Goal: Transaction & Acquisition: Purchase product/service

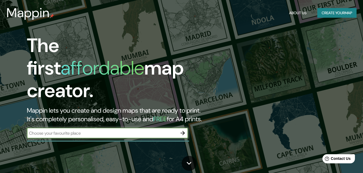
click at [143, 130] on input "text" at bounding box center [102, 133] width 150 height 6
type input "san josé barramquilla"
click at [184, 131] on icon "button" at bounding box center [183, 133] width 4 height 4
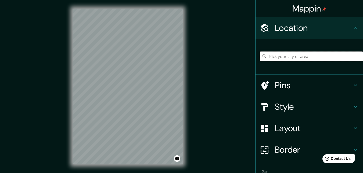
drag, startPoint x: 306, startPoint y: 55, endPoint x: 291, endPoint y: 67, distance: 19.7
click at [306, 55] on input "Pick your city or area" at bounding box center [311, 57] width 103 height 10
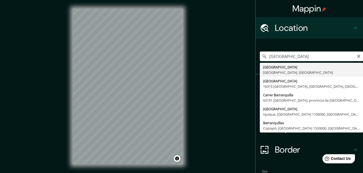
drag, startPoint x: 289, startPoint y: 64, endPoint x: 286, endPoint y: 63, distance: 2.9
type input "[GEOGRAPHIC_DATA], [GEOGRAPHIC_DATA], [GEOGRAPHIC_DATA]"
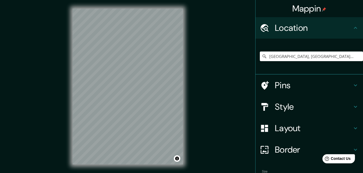
click at [340, 24] on h4 "Location" at bounding box center [313, 28] width 77 height 11
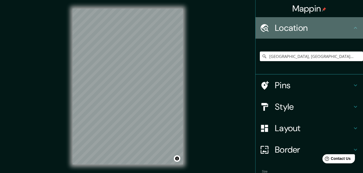
click at [352, 26] on icon at bounding box center [355, 28] width 6 height 6
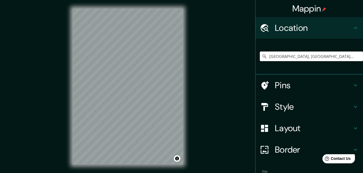
click at [352, 28] on icon at bounding box center [355, 28] width 6 height 6
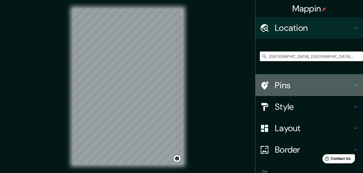
click at [352, 83] on icon at bounding box center [355, 85] width 6 height 6
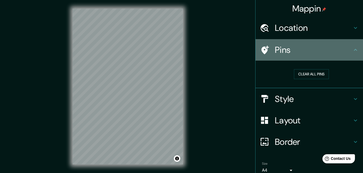
click at [353, 48] on icon at bounding box center [355, 50] width 6 height 6
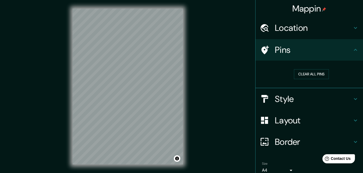
click at [354, 50] on icon at bounding box center [355, 50] width 3 height 2
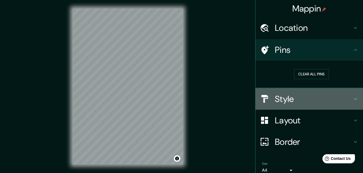
click at [352, 96] on icon at bounding box center [355, 99] width 6 height 6
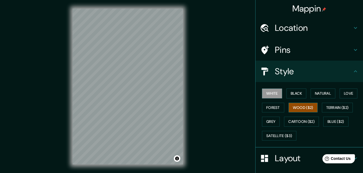
click at [294, 107] on button "Wood ($2)" at bounding box center [302, 108] width 29 height 10
click at [276, 108] on button "Forest" at bounding box center [273, 108] width 22 height 10
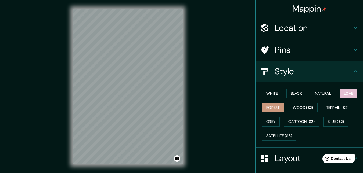
click at [347, 93] on button "Love" at bounding box center [349, 94] width 18 height 10
click at [267, 120] on button "Grey" at bounding box center [271, 122] width 18 height 10
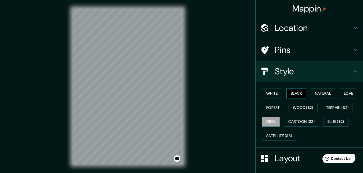
click at [295, 96] on button "Black" at bounding box center [296, 94] width 20 height 10
click at [319, 93] on button "Natural" at bounding box center [323, 94] width 25 height 10
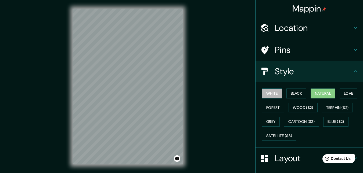
click at [272, 93] on button "White" at bounding box center [272, 94] width 20 height 10
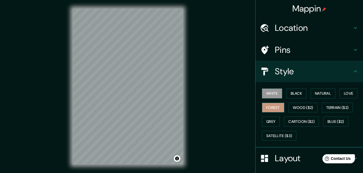
click at [274, 108] on button "Forest" at bounding box center [273, 108] width 22 height 10
click at [301, 120] on button "Cartoon ($2)" at bounding box center [301, 122] width 35 height 10
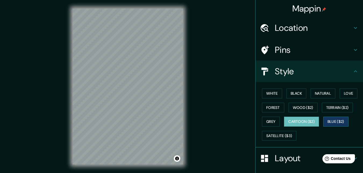
click at [327, 121] on button "Blue ($2)" at bounding box center [335, 122] width 25 height 10
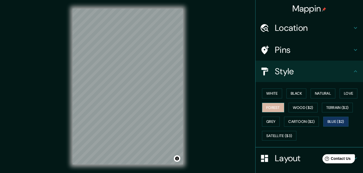
click at [268, 106] on button "Forest" at bounding box center [273, 108] width 22 height 10
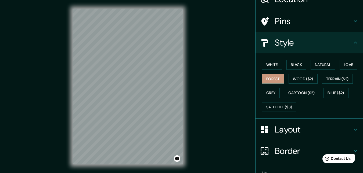
scroll to position [36, 0]
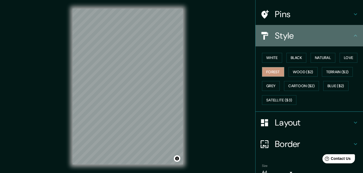
click at [353, 35] on icon at bounding box center [355, 36] width 6 height 6
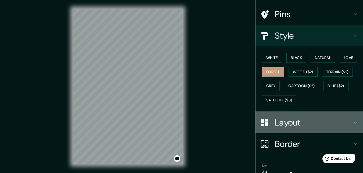
click at [352, 124] on icon at bounding box center [355, 123] width 6 height 6
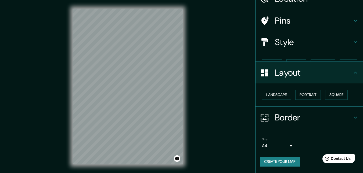
scroll to position [20, 0]
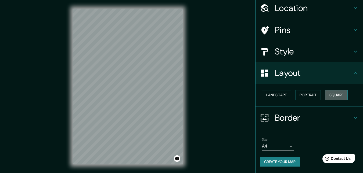
click at [333, 97] on button "Square" at bounding box center [336, 95] width 23 height 10
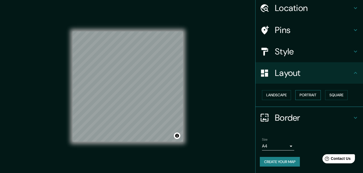
click at [308, 97] on button "Portrait" at bounding box center [308, 95] width 26 height 10
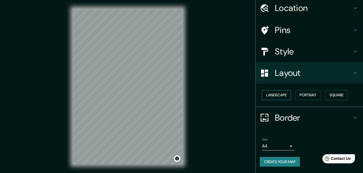
click at [277, 96] on button "Landscape" at bounding box center [276, 95] width 29 height 10
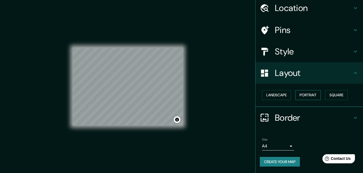
click at [316, 96] on button "Portrait" at bounding box center [308, 95] width 26 height 10
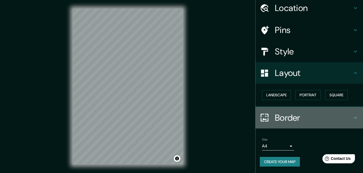
click at [352, 117] on icon at bounding box center [355, 118] width 6 height 6
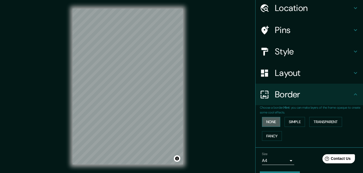
click at [265, 121] on button "None" at bounding box center [271, 122] width 18 height 10
click at [293, 120] on button "Simple" at bounding box center [294, 122] width 20 height 10
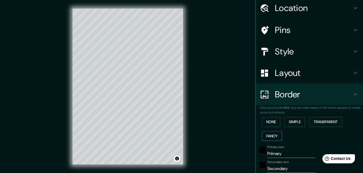
click at [267, 133] on button "Fancy" at bounding box center [272, 136] width 20 height 10
click at [267, 122] on button "None" at bounding box center [271, 122] width 18 height 10
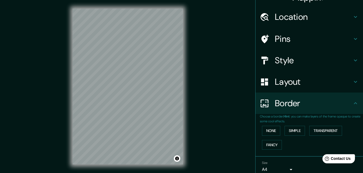
scroll to position [0, 0]
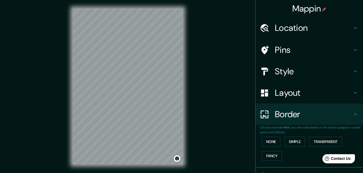
click at [352, 50] on icon at bounding box center [355, 50] width 6 height 6
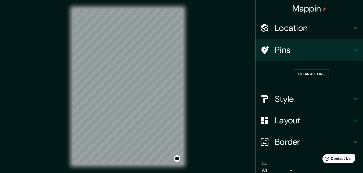
click at [302, 73] on button "Clear all pins" at bounding box center [311, 74] width 35 height 10
click at [353, 47] on icon at bounding box center [355, 50] width 6 height 6
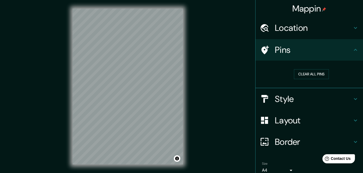
click at [298, 101] on h4 "Style" at bounding box center [313, 99] width 77 height 11
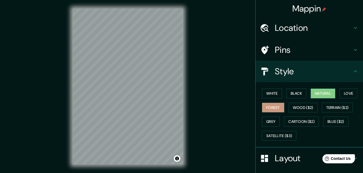
click at [321, 94] on button "Natural" at bounding box center [323, 94] width 25 height 10
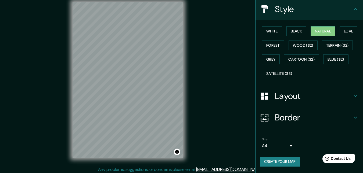
scroll to position [9, 0]
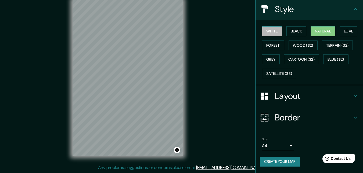
click at [263, 30] on button "White" at bounding box center [272, 31] width 20 height 10
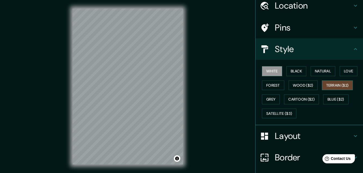
scroll to position [0, 0]
